Goal: Check status: Check status

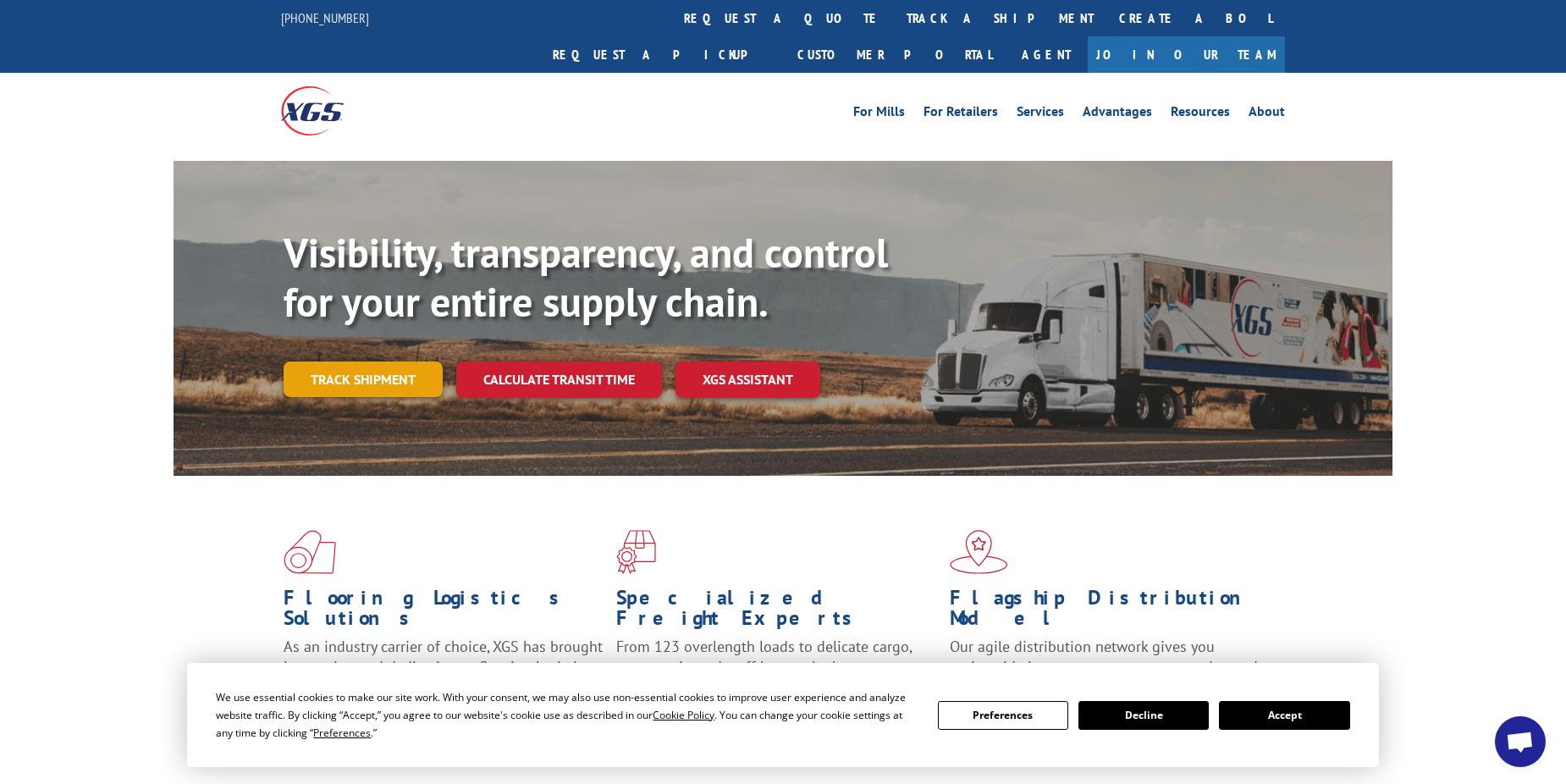
click at [424, 361] on link "Track shipment" at bounding box center [362, 379] width 159 height 36
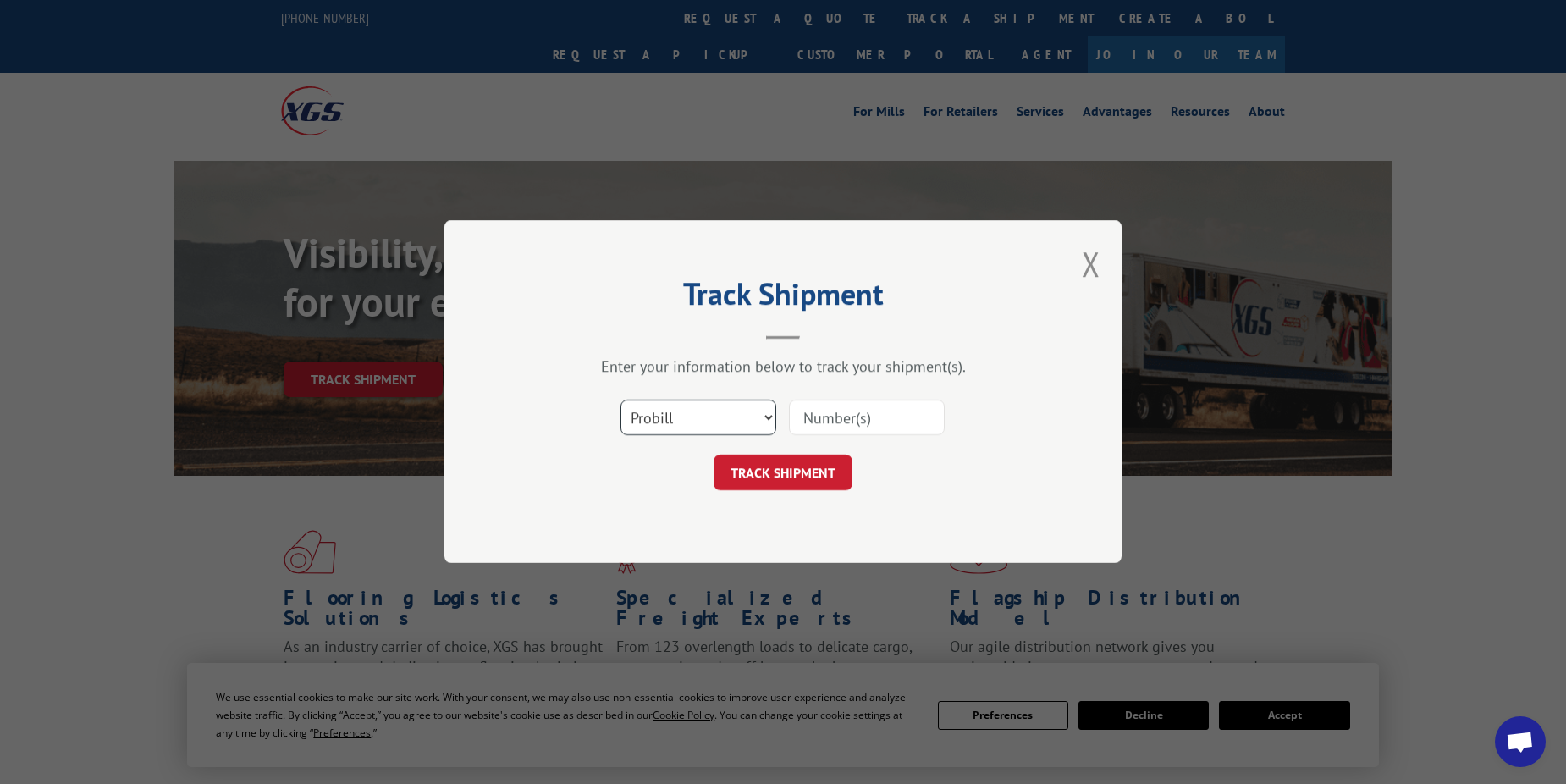
click at [752, 421] on select "Select category... Probill BOL PO" at bounding box center [698, 418] width 156 height 36
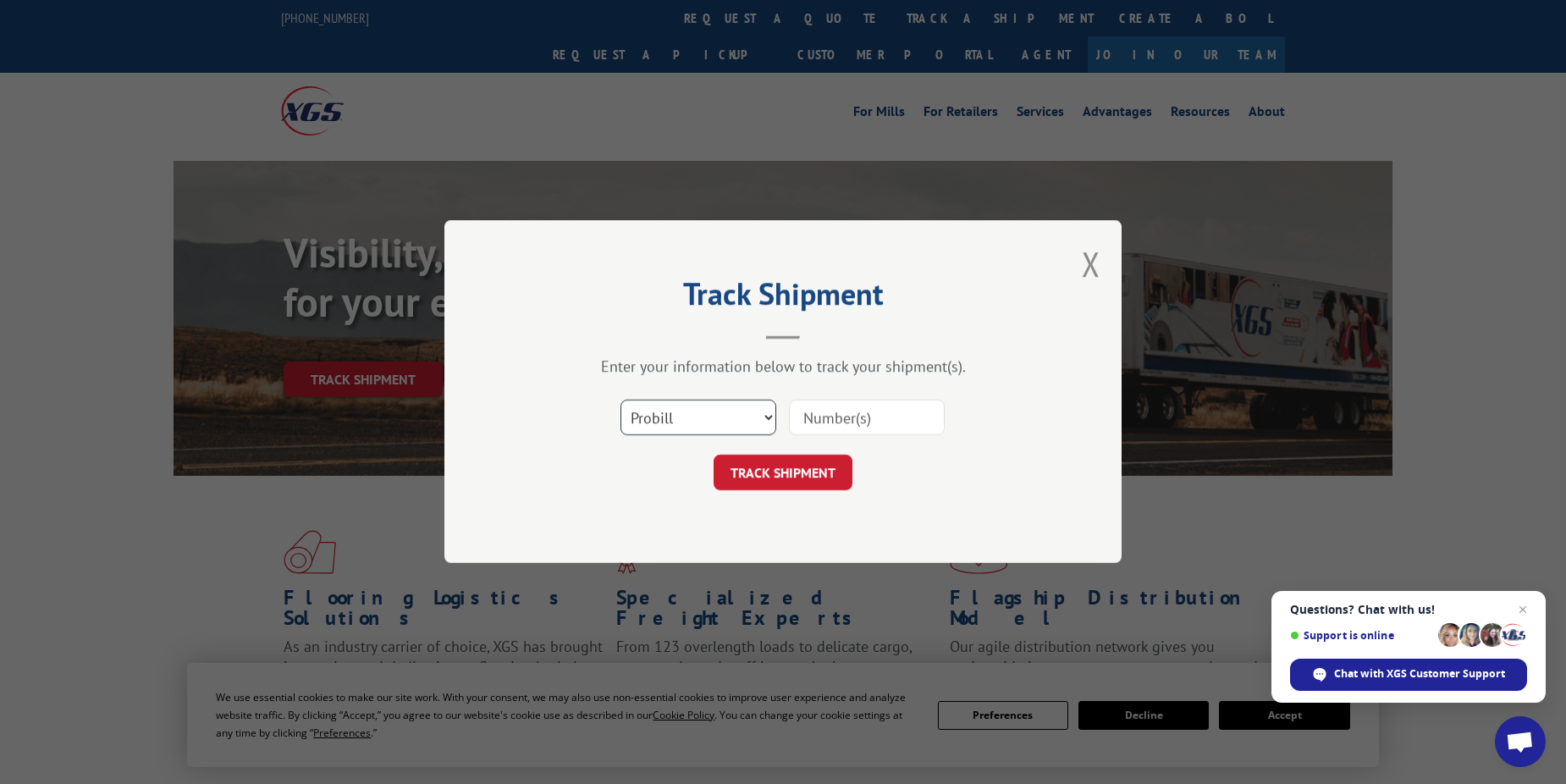
select select "bol"
click at [620, 401] on select "Select category... Probill BOL PO" at bounding box center [698, 418] width 156 height 36
click at [817, 415] on input at bounding box center [867, 418] width 156 height 36
type input "54393200"
click at [820, 456] on form "Select category... Probill BOL PO 54393200 TRACK SHIPMENT" at bounding box center [783, 440] width 508 height 100
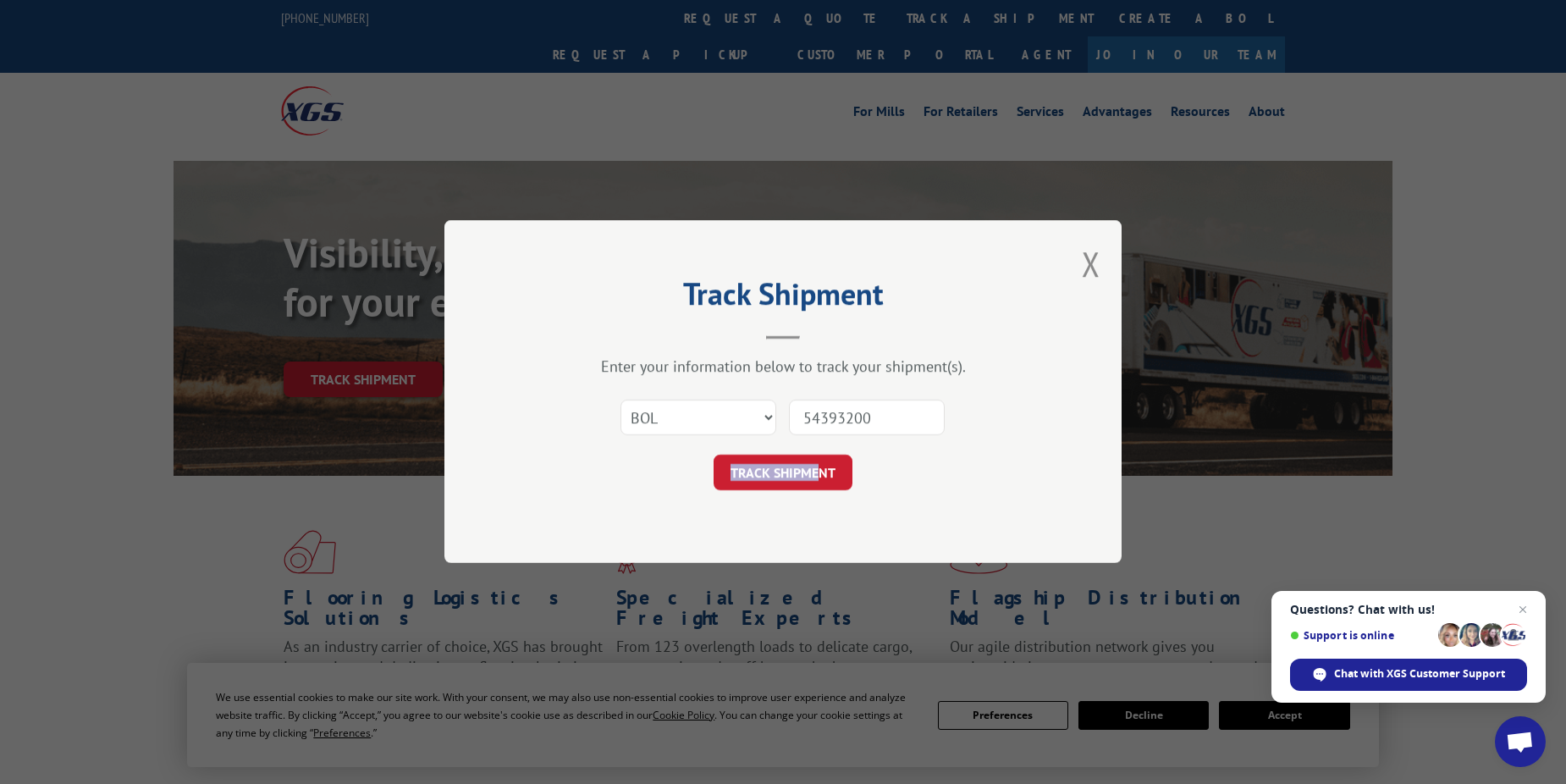
drag, startPoint x: 820, startPoint y: 456, endPoint x: 810, endPoint y: 486, distance: 31.6
click at [810, 486] on button "TRACK SHIPMENT" at bounding box center [783, 473] width 139 height 36
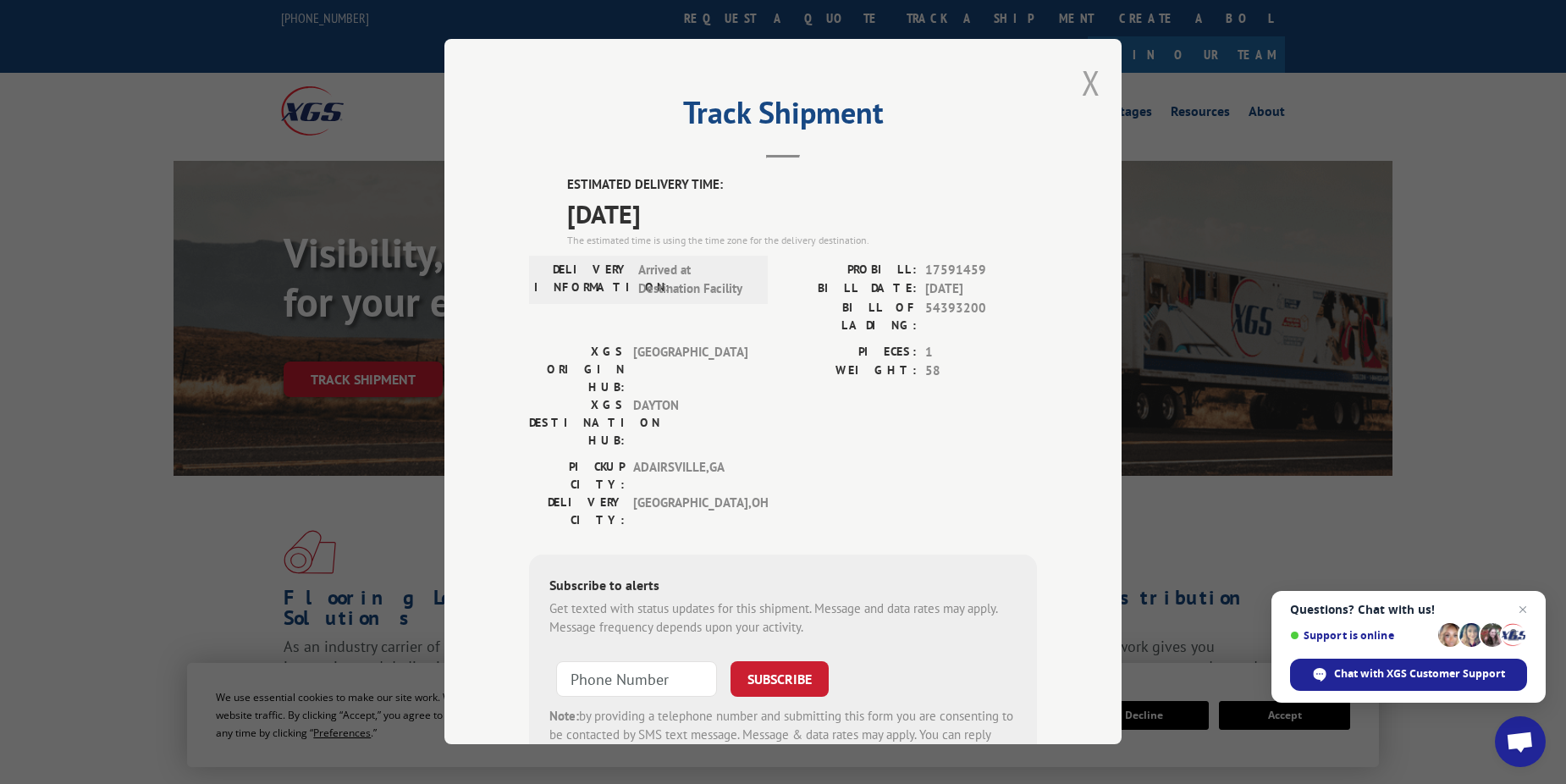
click at [1082, 97] on button "Close modal" at bounding box center [1091, 82] width 19 height 45
